Goal: Find specific page/section: Find specific page/section

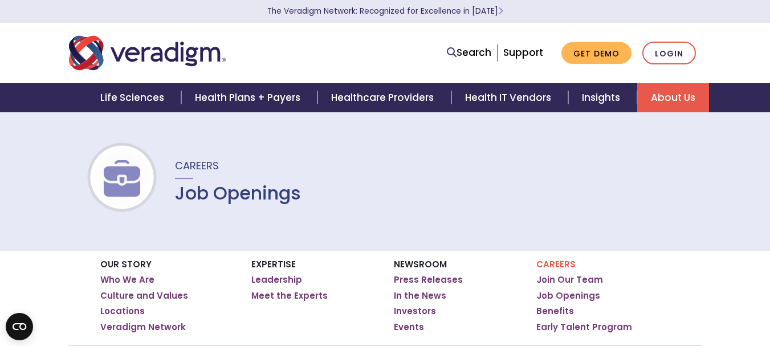
click at [75, 213] on div "Careers Job Openings" at bounding box center [385, 181] width 770 height 139
drag, startPoint x: 622, startPoint y: 241, endPoint x: 561, endPoint y: 208, distance: 69.9
click at [561, 208] on div "Careers Job Openings" at bounding box center [385, 181] width 770 height 139
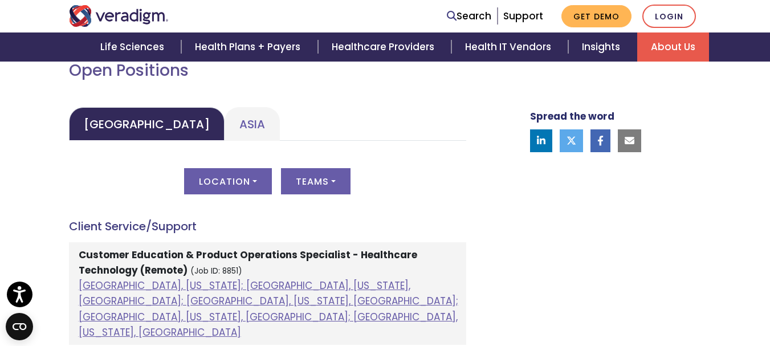
scroll to position [543, 0]
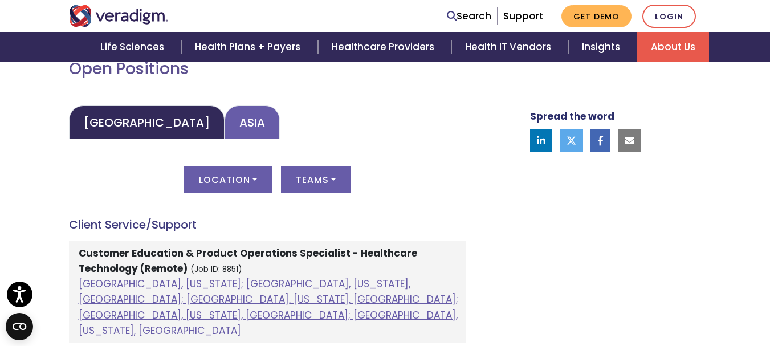
click at [225, 123] on link "Asia" at bounding box center [252, 122] width 55 height 34
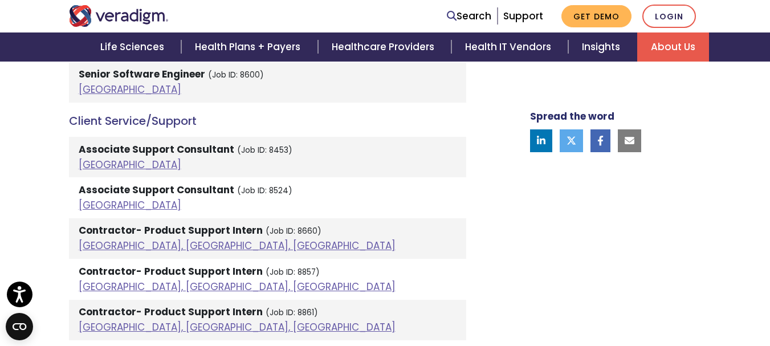
scroll to position [797, 0]
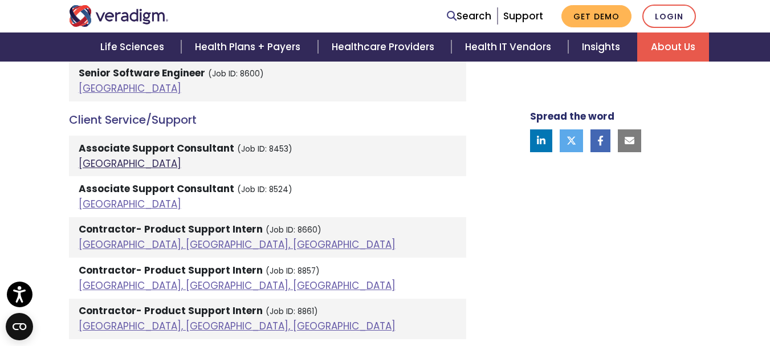
click at [89, 161] on link "[GEOGRAPHIC_DATA]" at bounding box center [130, 164] width 103 height 14
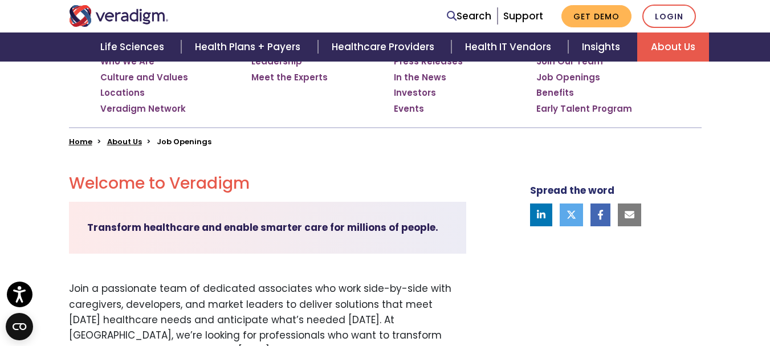
scroll to position [222, 0]
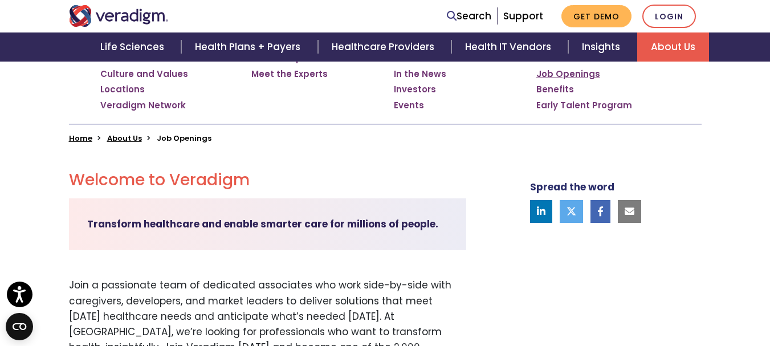
click at [584, 78] on link "Job Openings" at bounding box center [568, 73] width 64 height 11
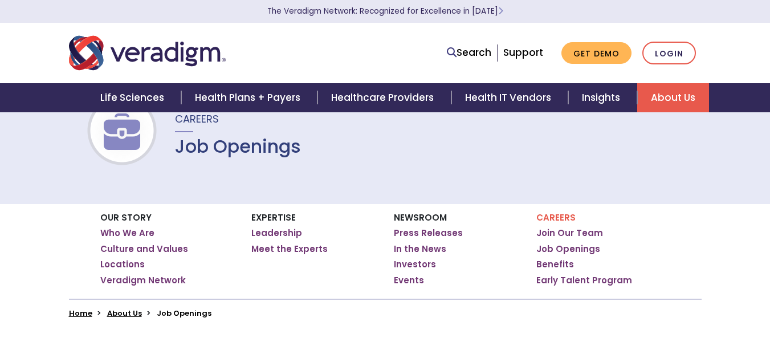
scroll to position [48, 0]
